Goal: Task Accomplishment & Management: Use online tool/utility

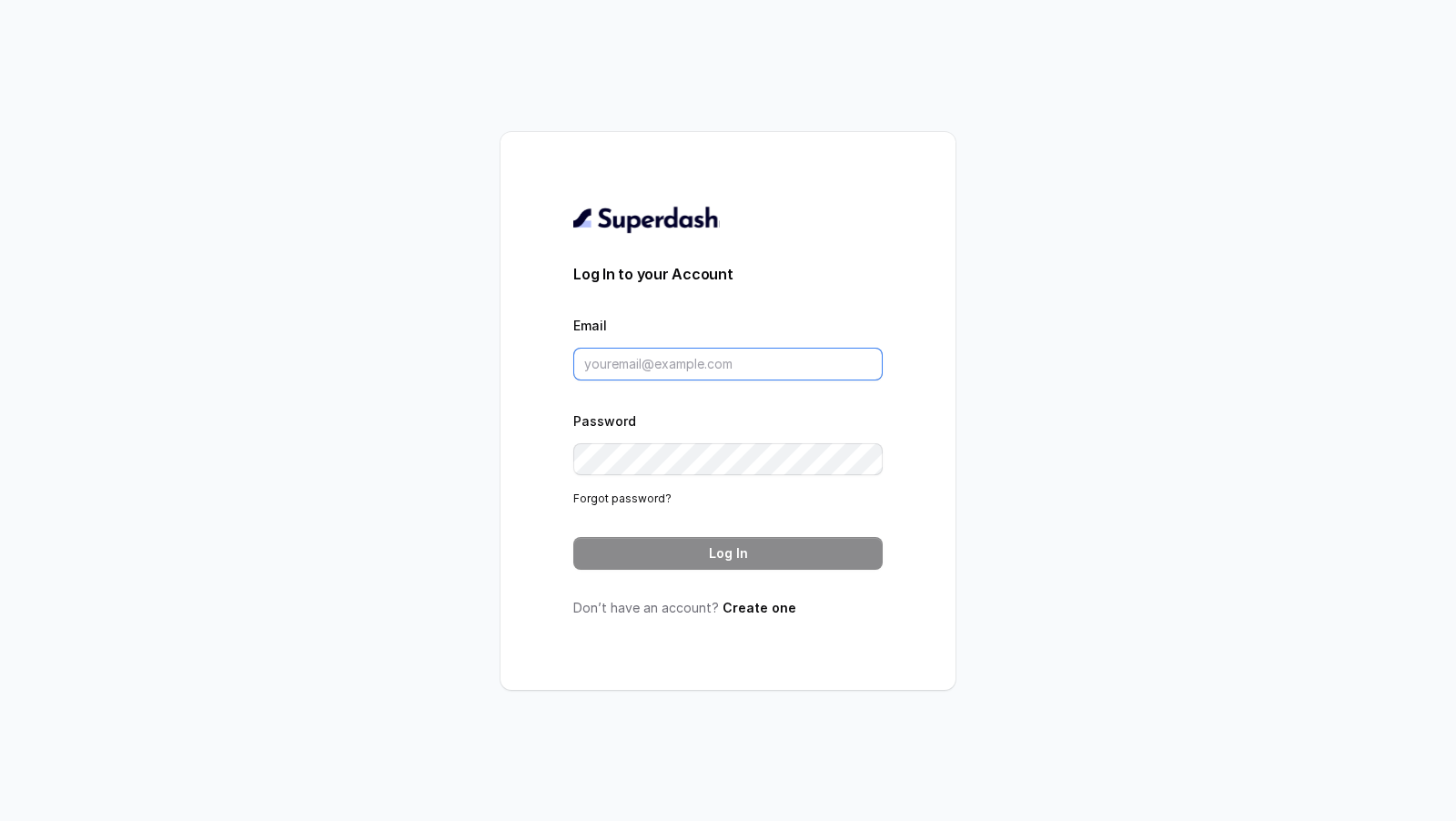
click at [743, 357] on input "Email" at bounding box center [728, 364] width 310 height 33
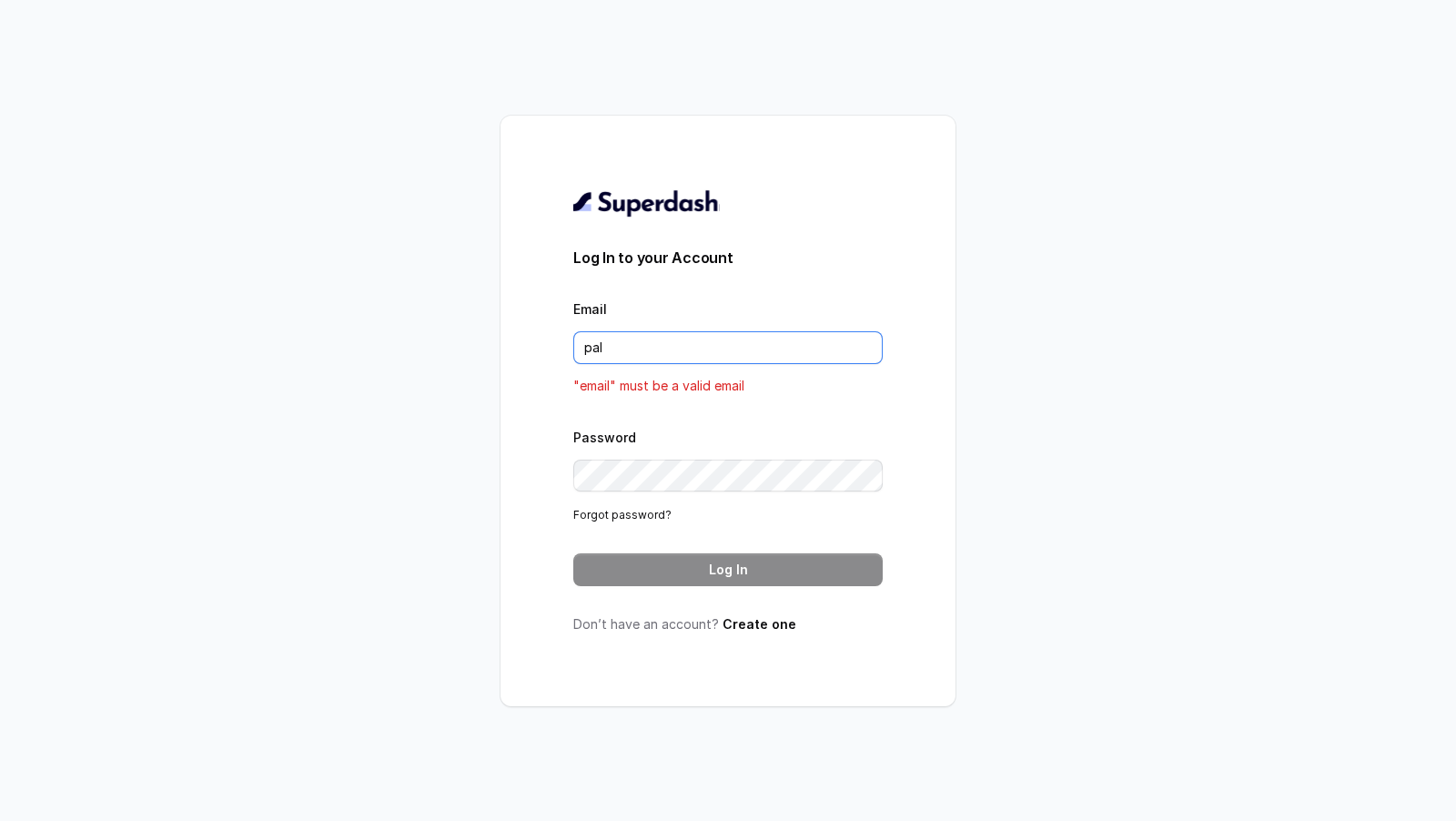
type input "pallavi.pr@lifecell.in"
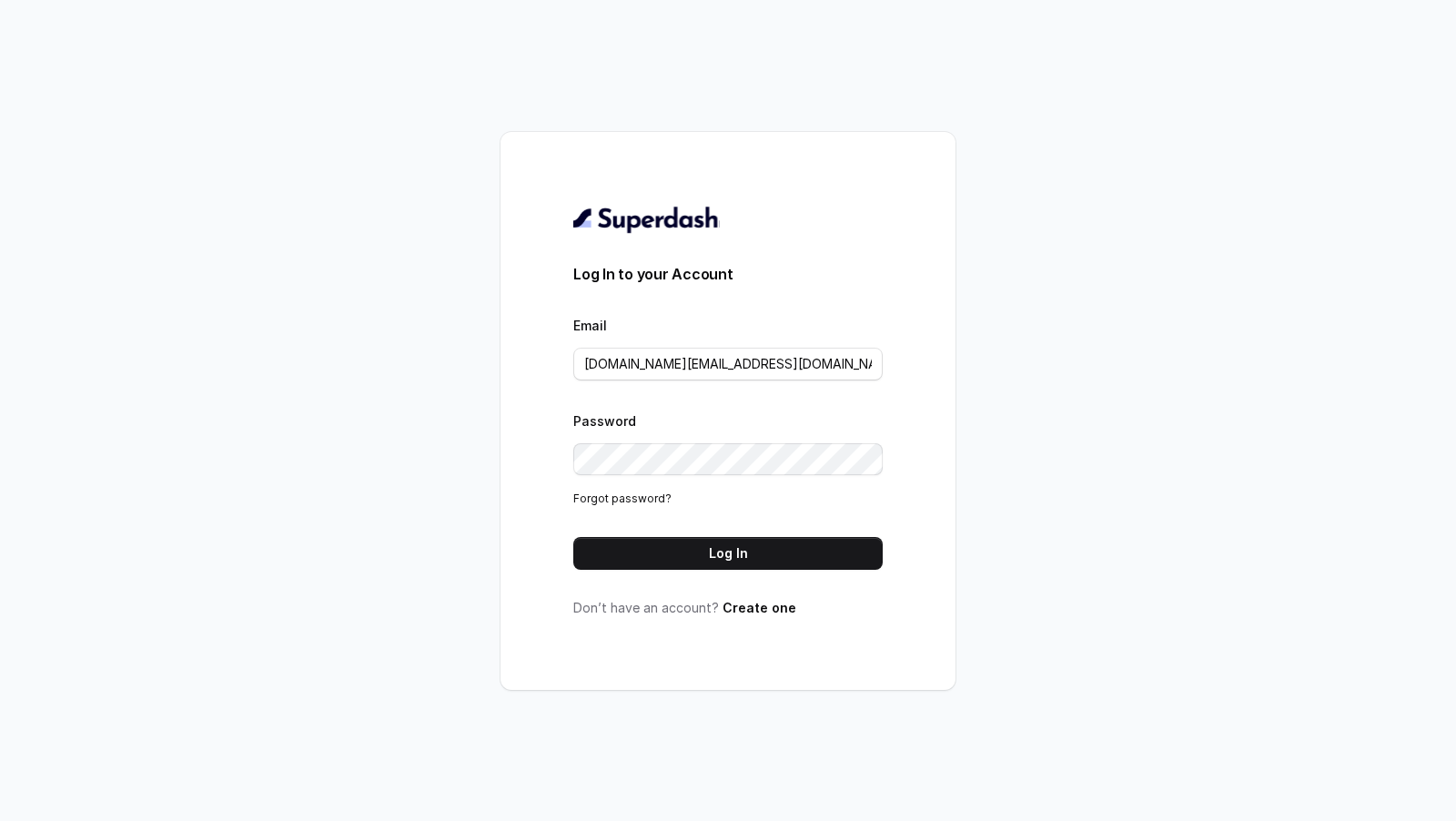
click at [738, 561] on button "Log In" at bounding box center [728, 554] width 310 height 33
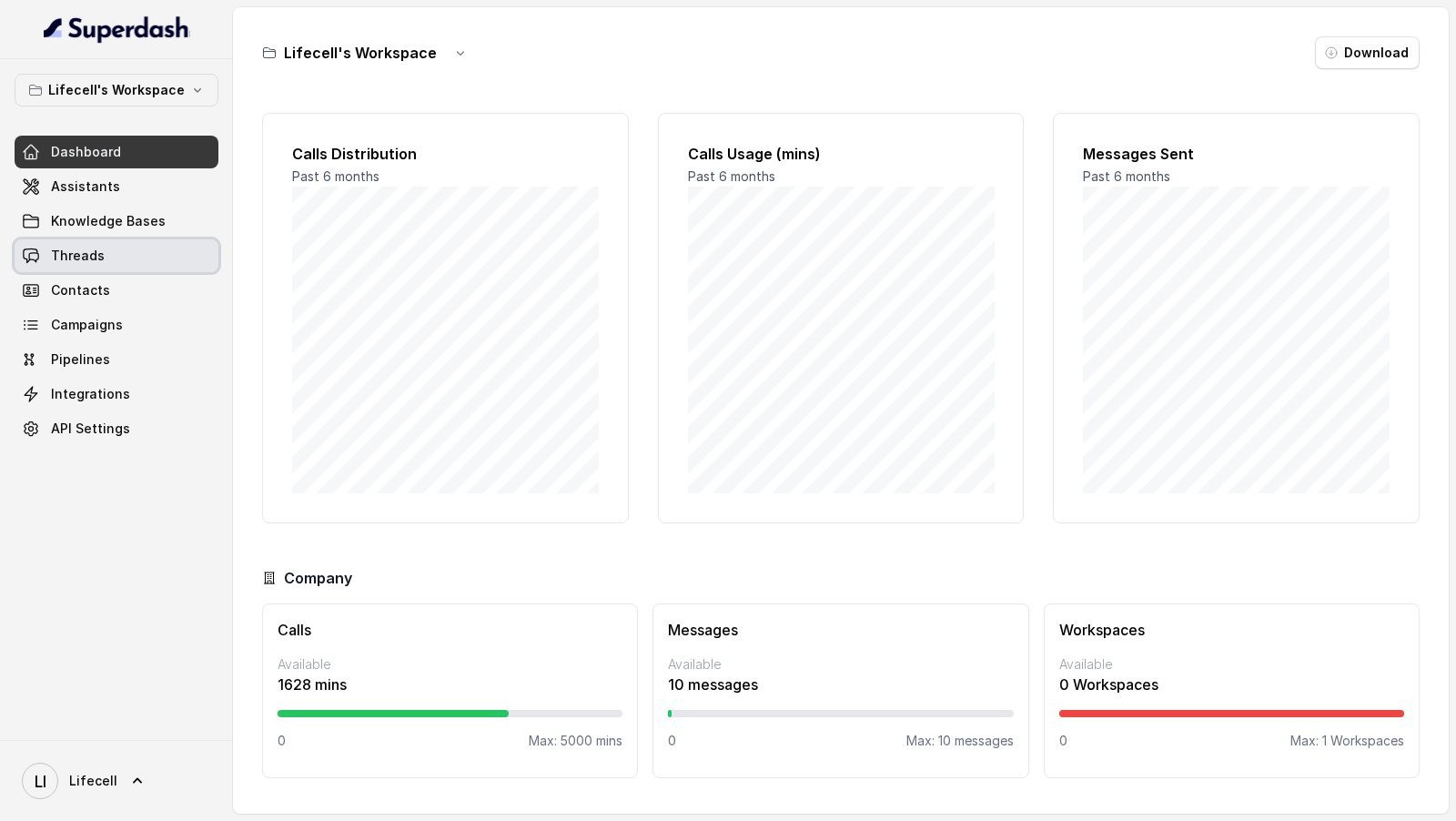
click at [113, 264] on link "Threads" at bounding box center [116, 256] width 204 height 33
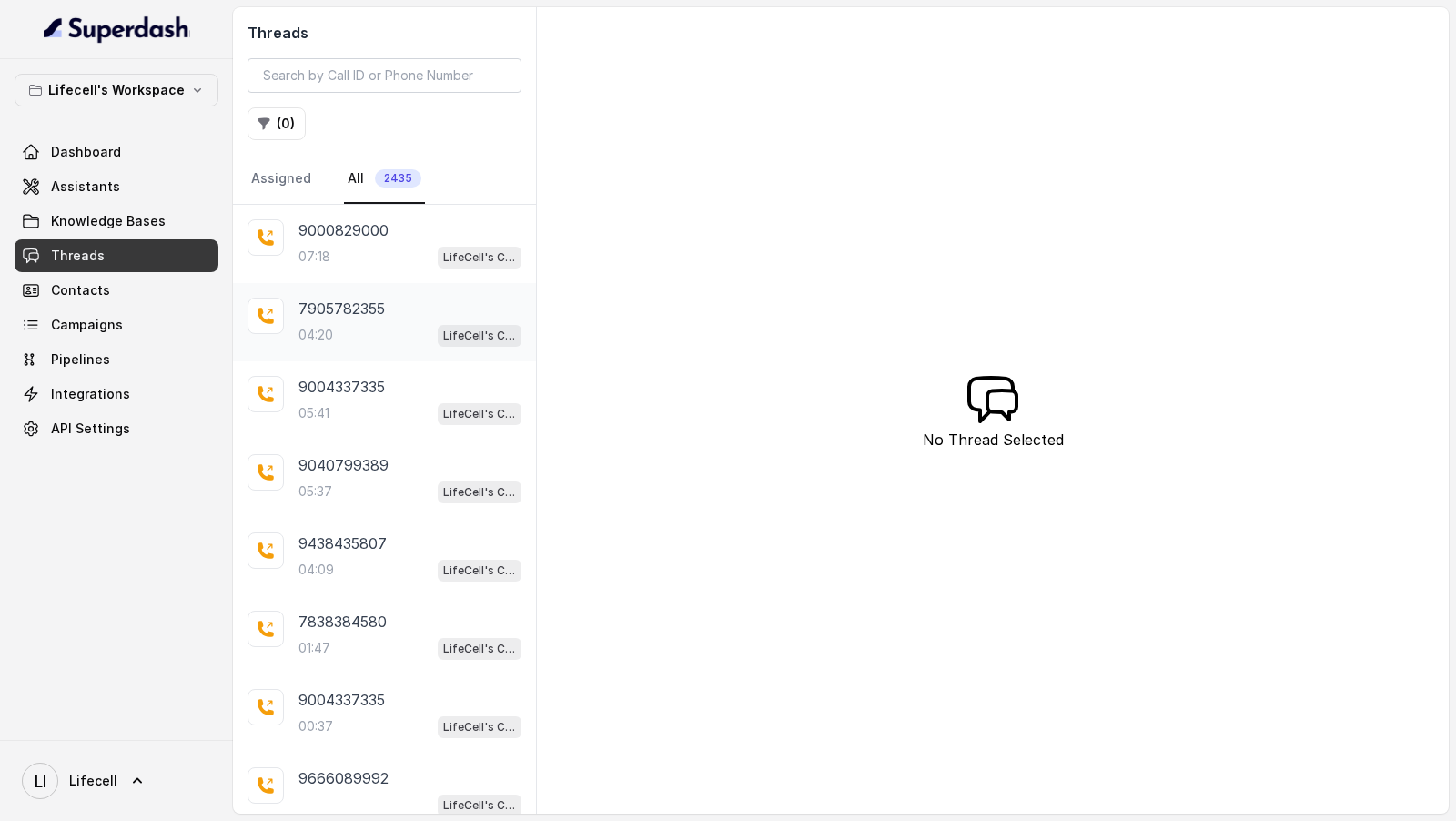
click at [381, 323] on div "04:20 LifeCell's Call Assistant" at bounding box center [410, 335] width 223 height 23
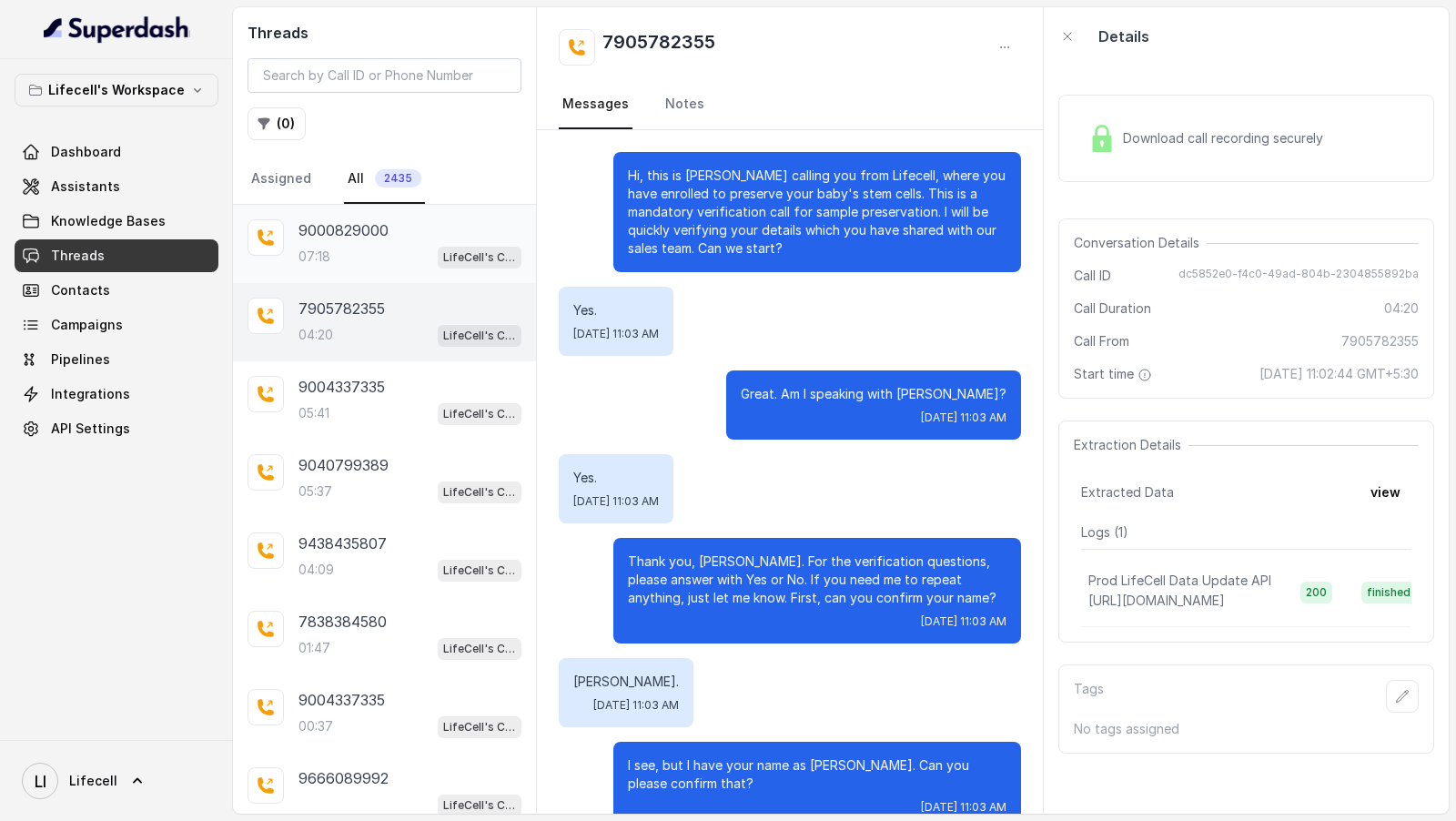
click at [332, 234] on p "9000829000" at bounding box center [344, 230] width 90 height 21
